Goal: Navigation & Orientation: Find specific page/section

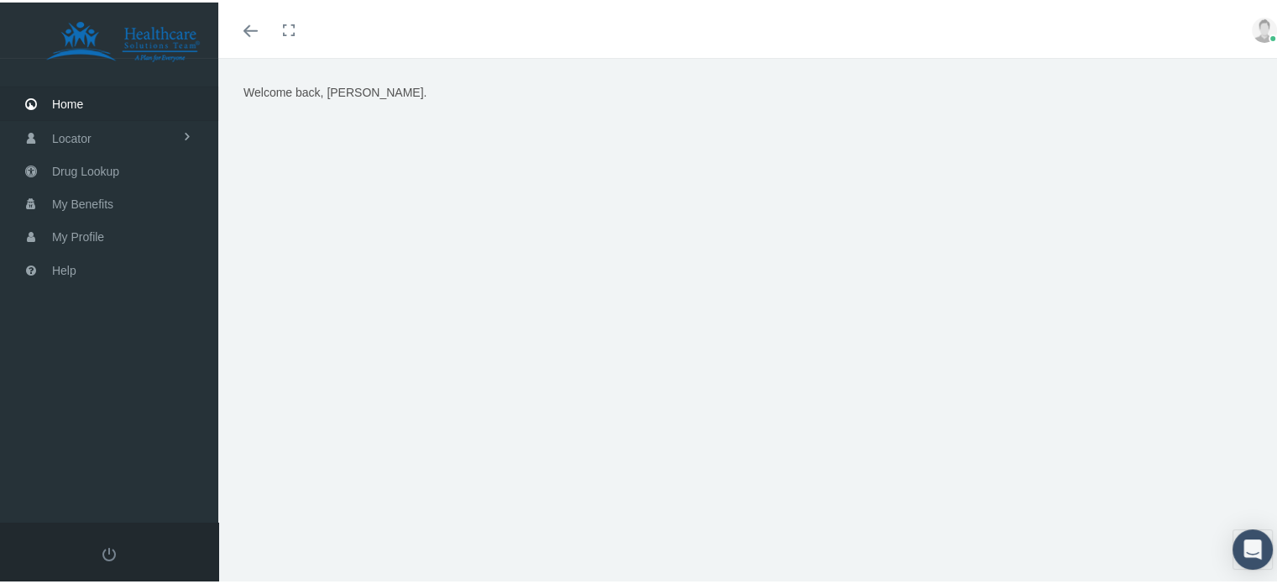
click at [71, 100] on span "Home" at bounding box center [67, 102] width 31 height 32
click at [79, 194] on span "My Benefits" at bounding box center [82, 202] width 61 height 32
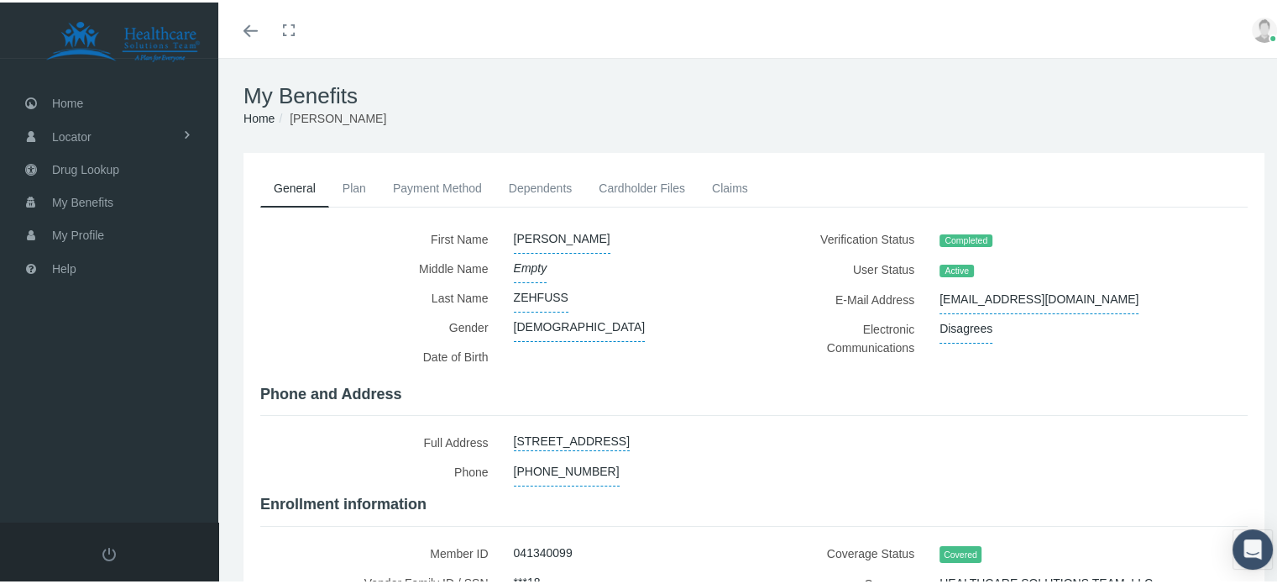
click at [445, 185] on link "Payment Method" at bounding box center [438, 185] width 116 height 37
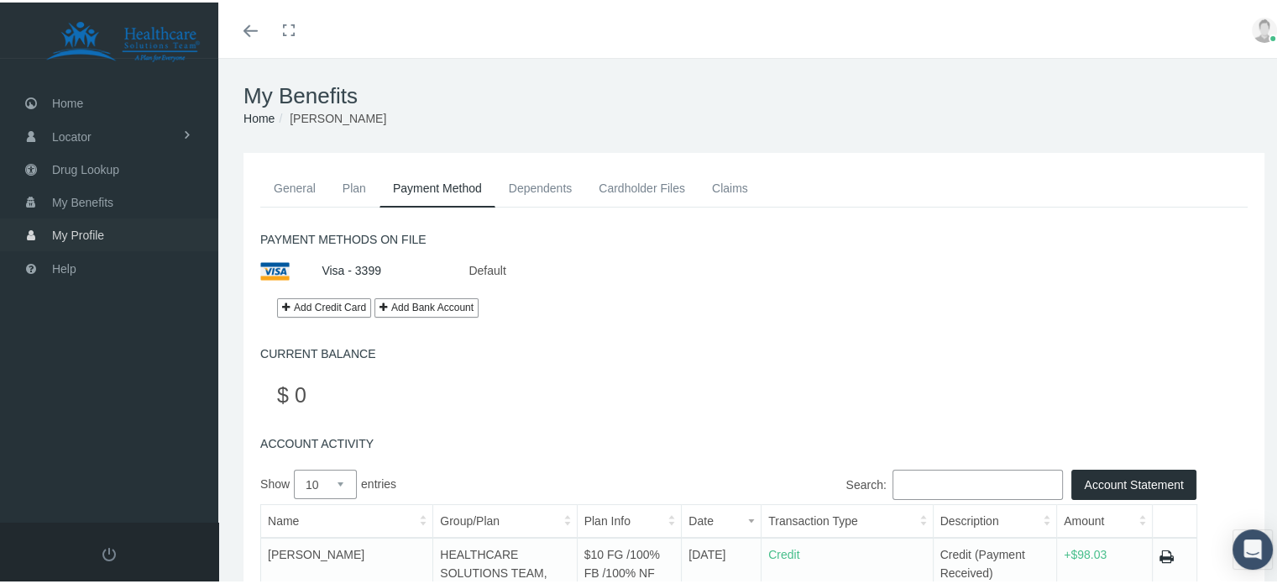
click at [84, 233] on span "My Profile" at bounding box center [78, 233] width 52 height 32
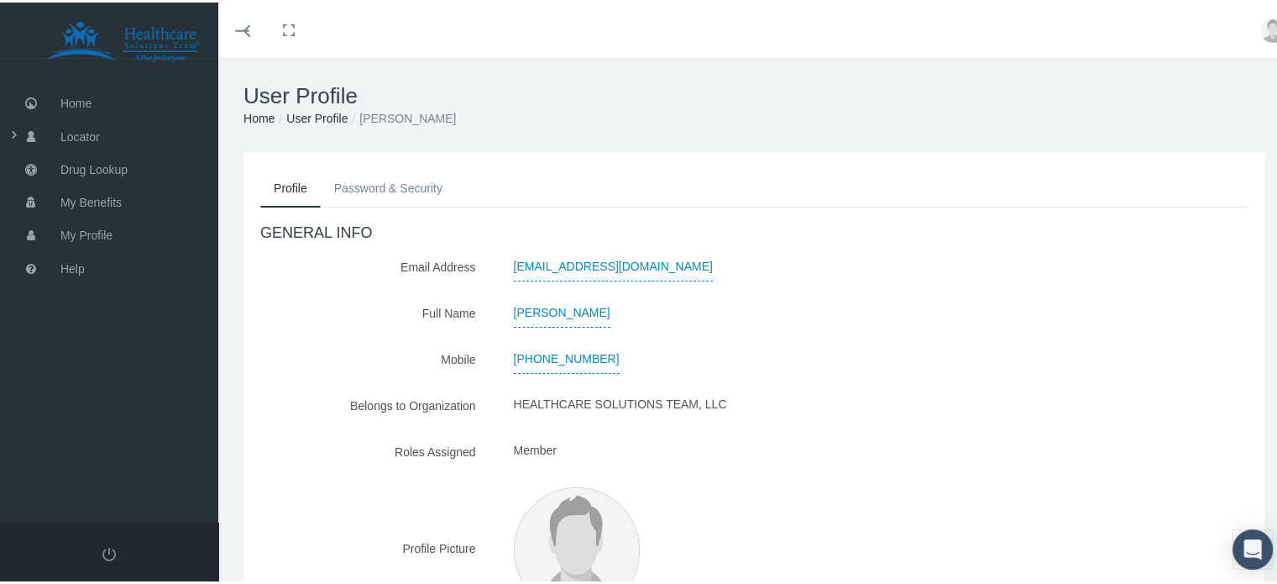
click at [1261, 25] on img at bounding box center [1273, 27] width 25 height 25
click at [970, 285] on div "GENERAL INFO Email Address zsurveyorone@gmail.com Full Name DAN ZEHFUSS Mobile" at bounding box center [754, 449] width 988 height 454
click at [75, 99] on span "Home" at bounding box center [75, 101] width 31 height 32
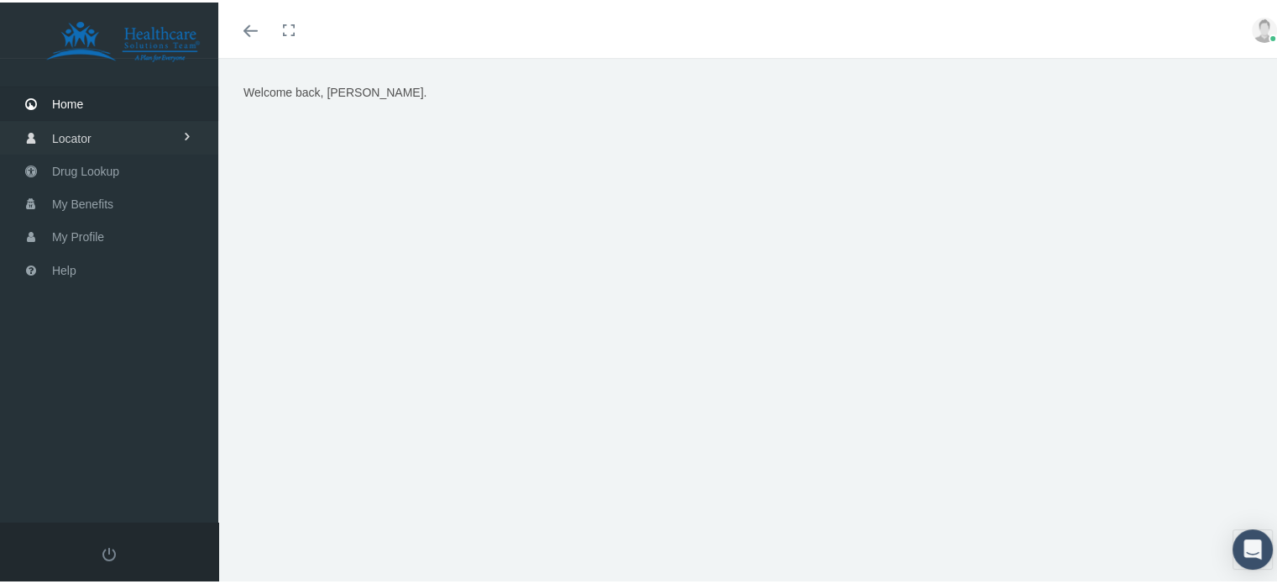
click at [74, 133] on span "Locator" at bounding box center [71, 136] width 39 height 32
click at [71, 228] on span "Drug Lookup" at bounding box center [85, 236] width 67 height 32
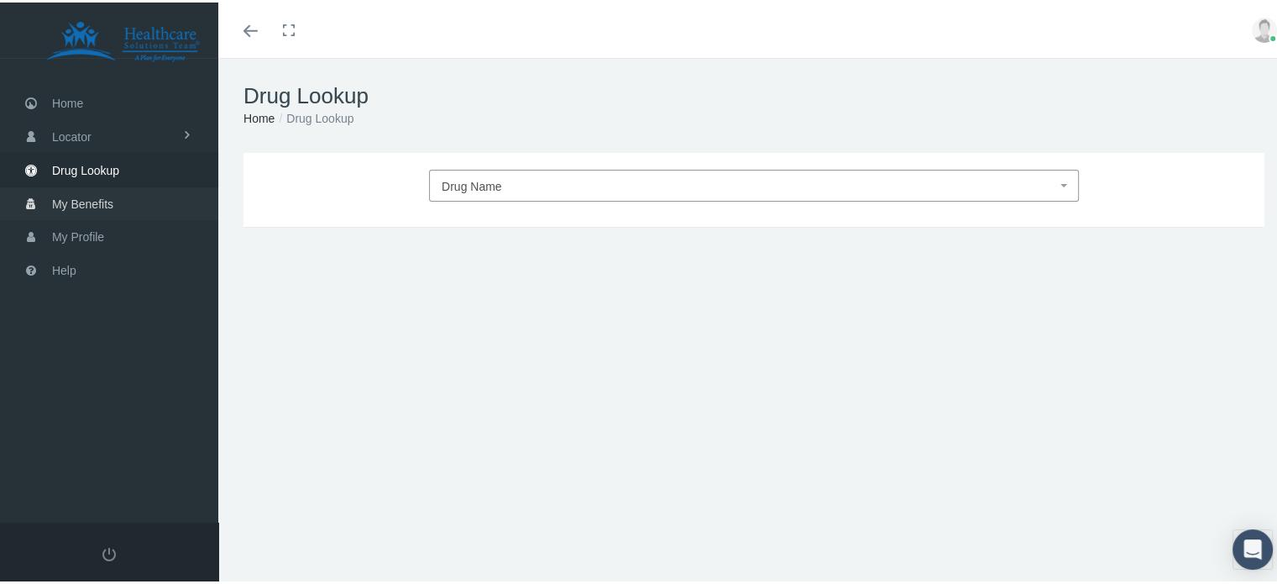
click at [91, 190] on span "My Benefits" at bounding box center [82, 202] width 61 height 32
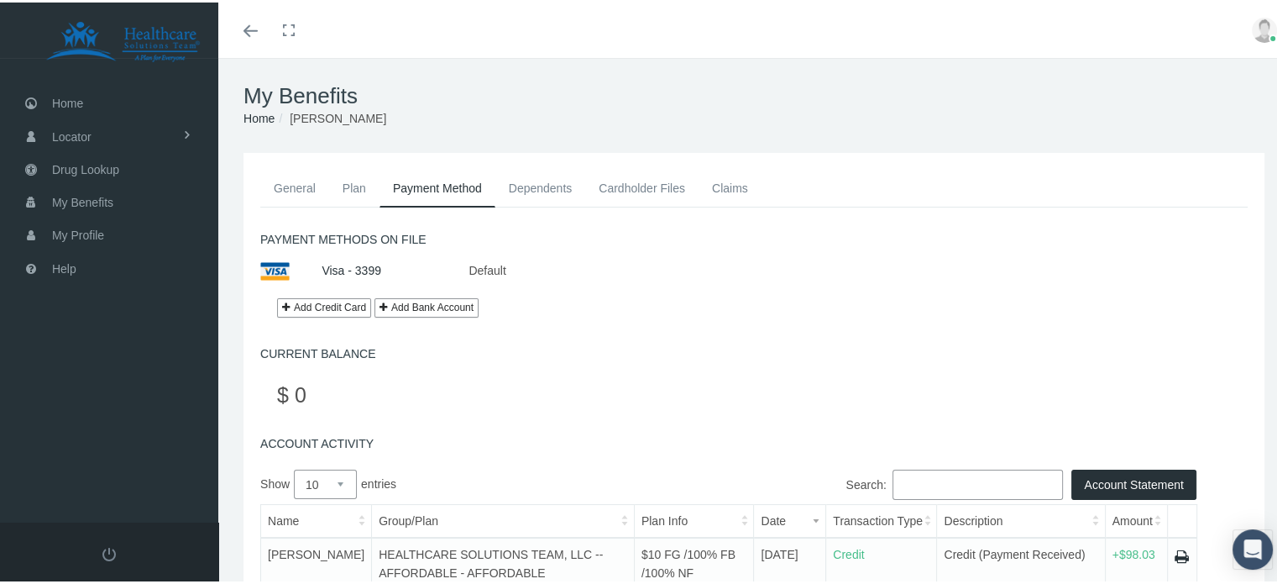
click at [292, 185] on link "General" at bounding box center [294, 185] width 69 height 37
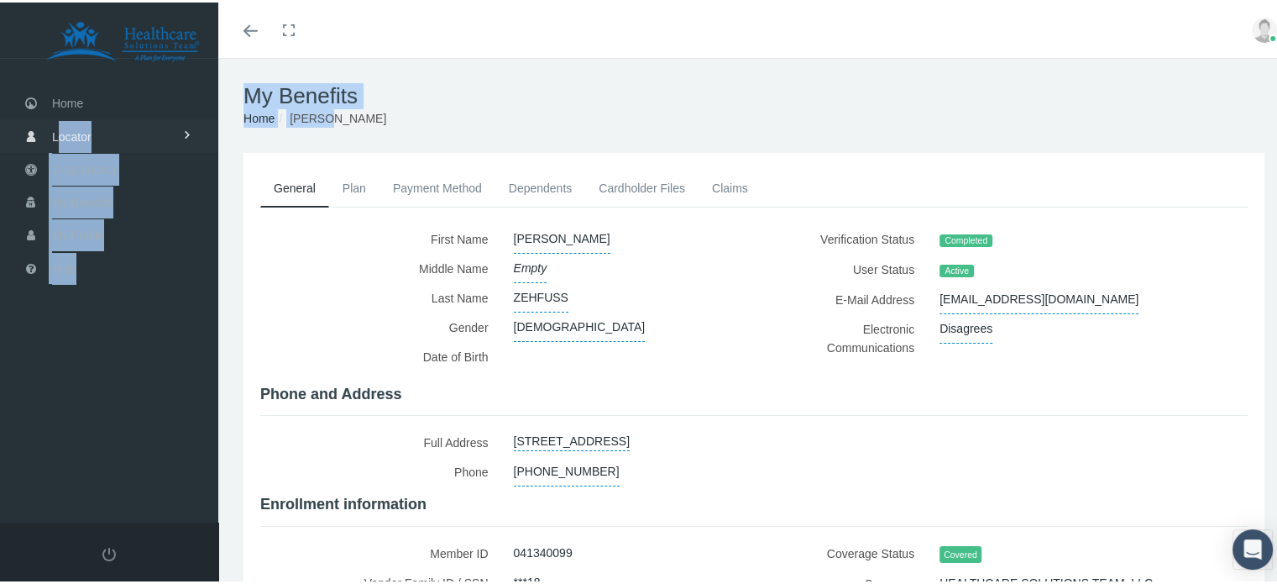
drag, startPoint x: 332, startPoint y: 116, endPoint x: 57, endPoint y: 120, distance: 274.7
click at [57, 120] on form "Toggle navigation Toggle menubar Toggle fullscreen Profile Logout" at bounding box center [645, 421] width 1290 height 733
click at [68, 104] on span "Home" at bounding box center [67, 101] width 31 height 32
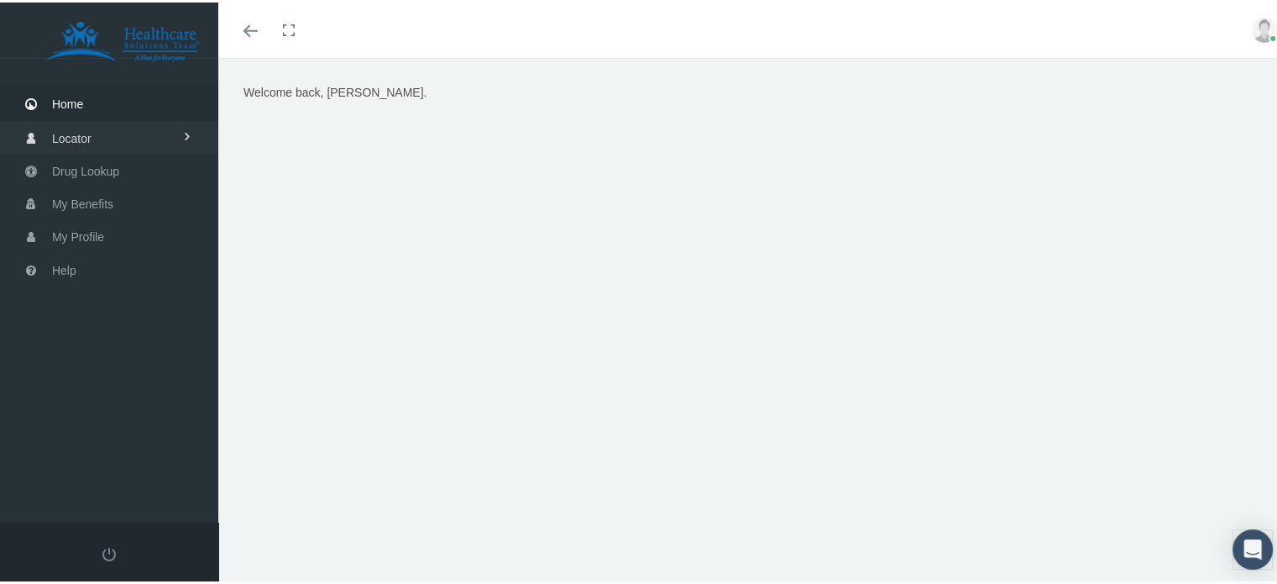
click at [67, 136] on span "Locator" at bounding box center [71, 136] width 39 height 32
click at [67, 295] on span "My Profile" at bounding box center [78, 302] width 52 height 32
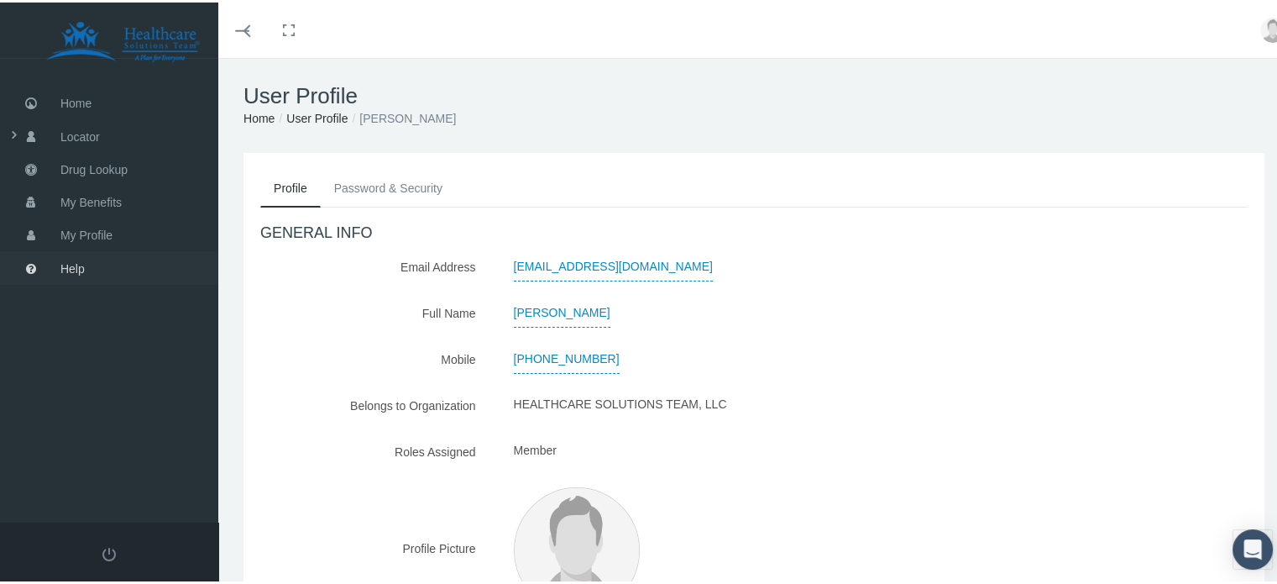
click at [77, 265] on span "Help" at bounding box center [72, 266] width 24 height 32
